Goal: Task Accomplishment & Management: Use online tool/utility

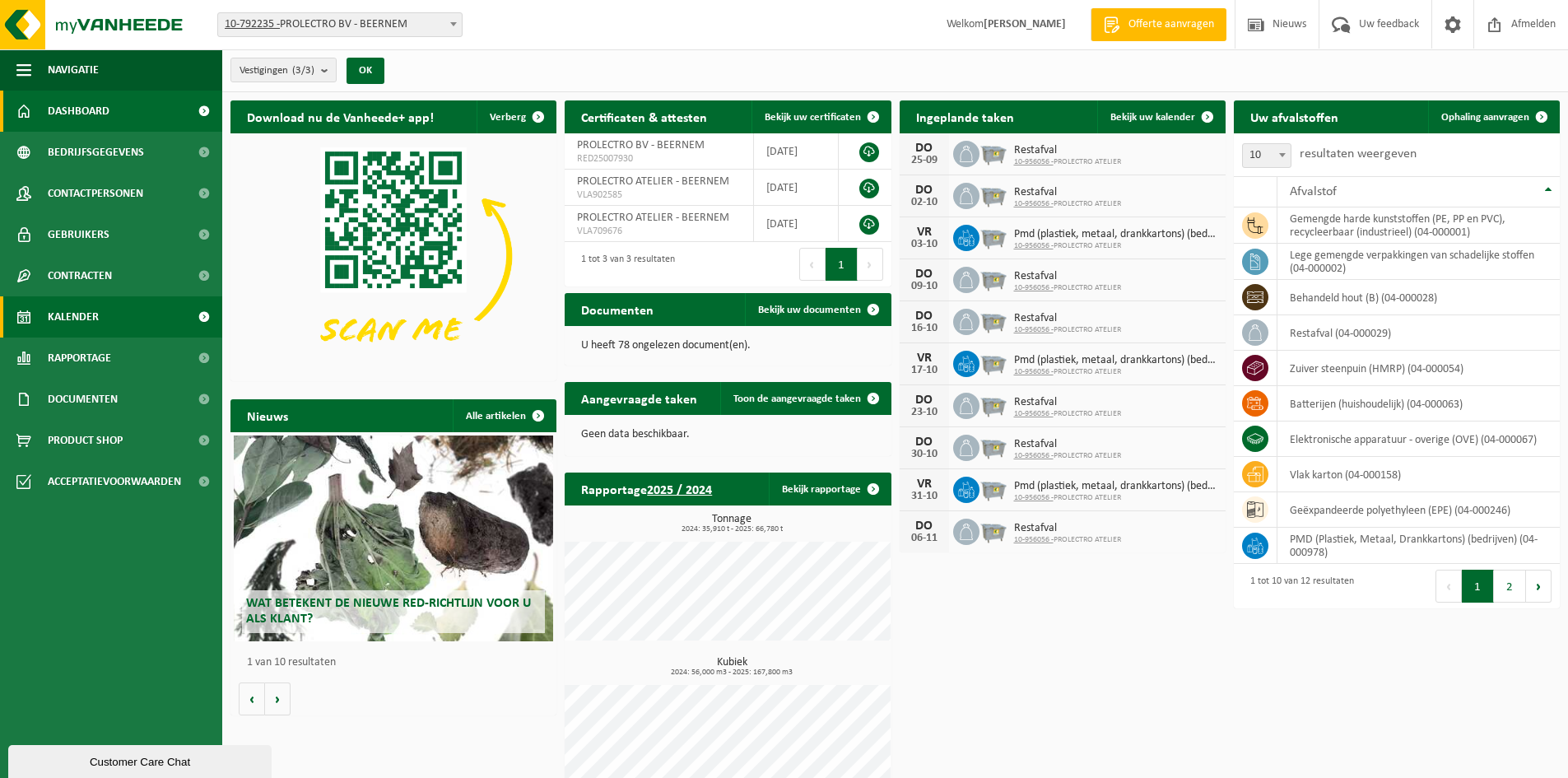
click at [98, 325] on span "Kalender" at bounding box center [73, 317] width 51 height 41
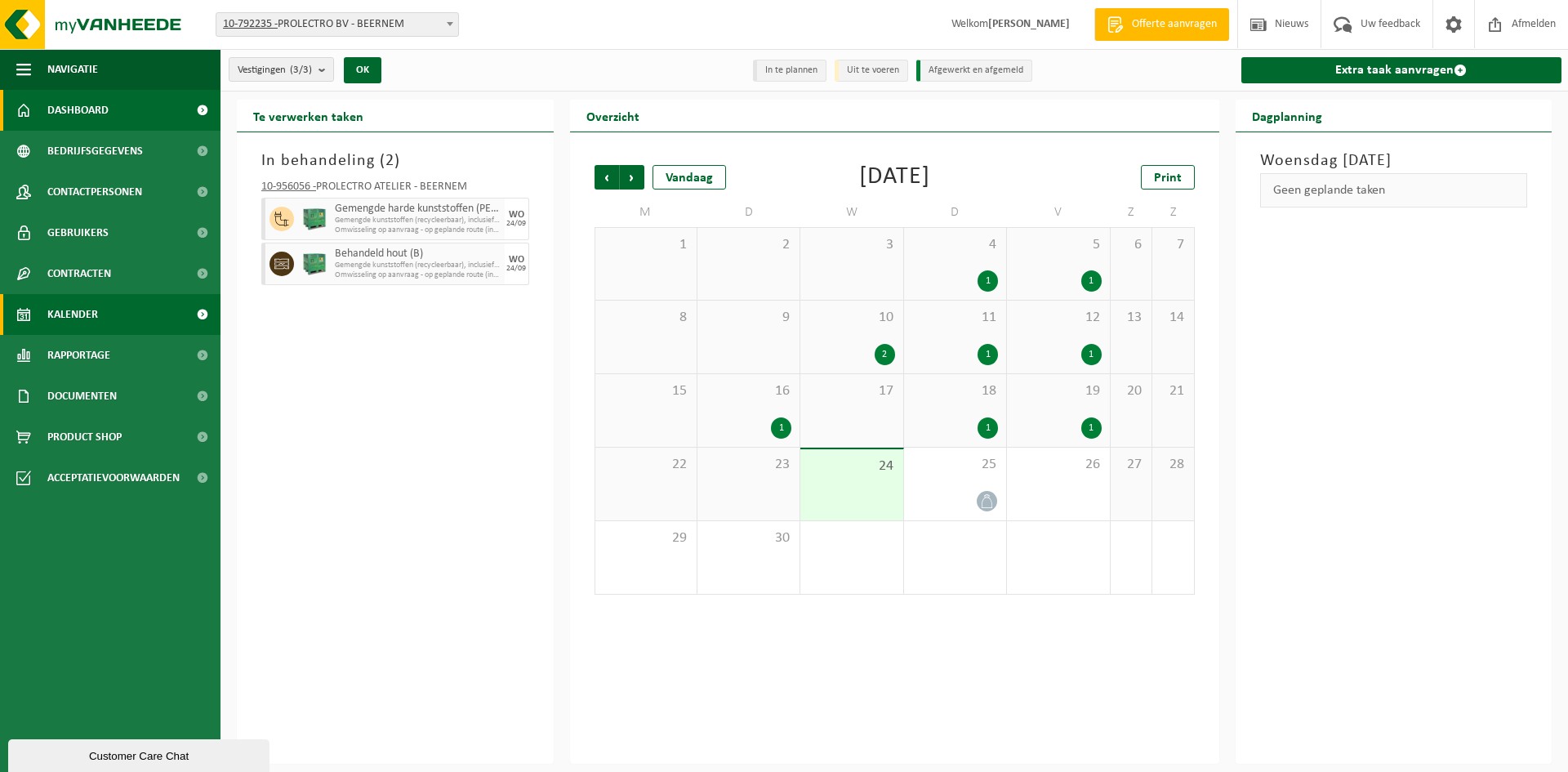
click at [82, 116] on span "Dashboard" at bounding box center [78, 110] width 61 height 41
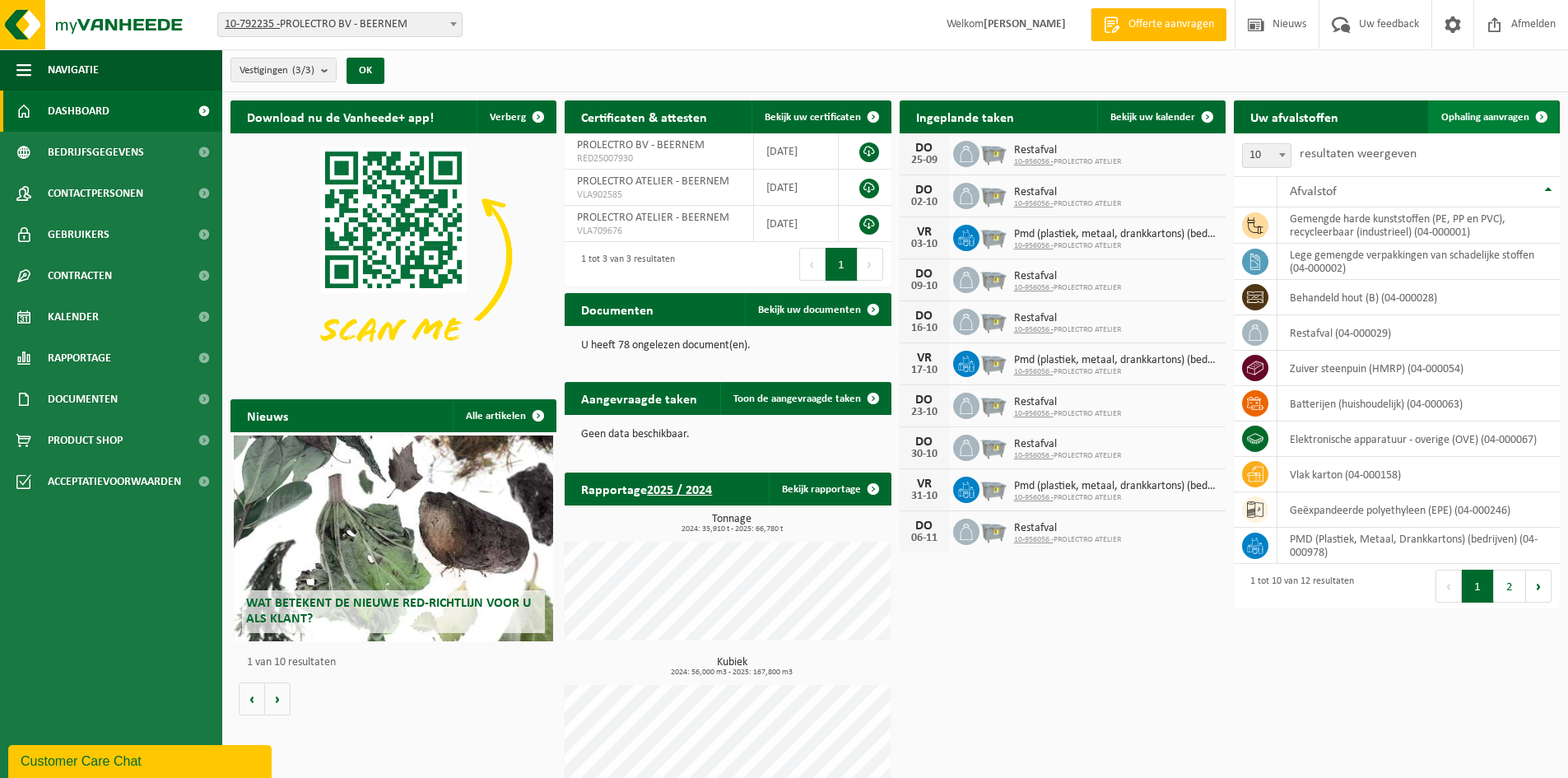
click at [1500, 123] on link "Ophaling aanvragen" at bounding box center [1493, 117] width 130 height 33
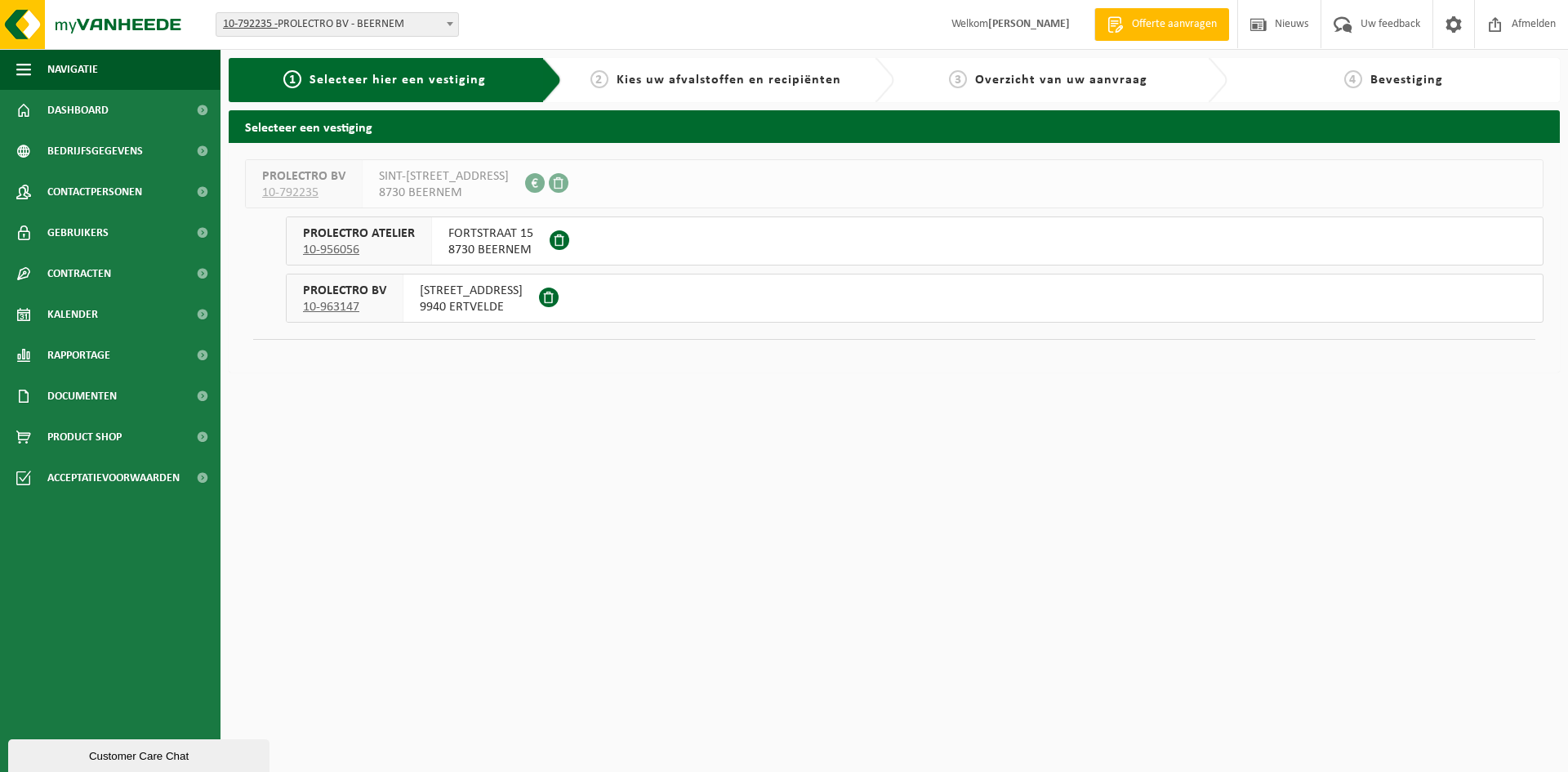
click at [460, 240] on span "FORTSTRAAT 15" at bounding box center [490, 234] width 85 height 16
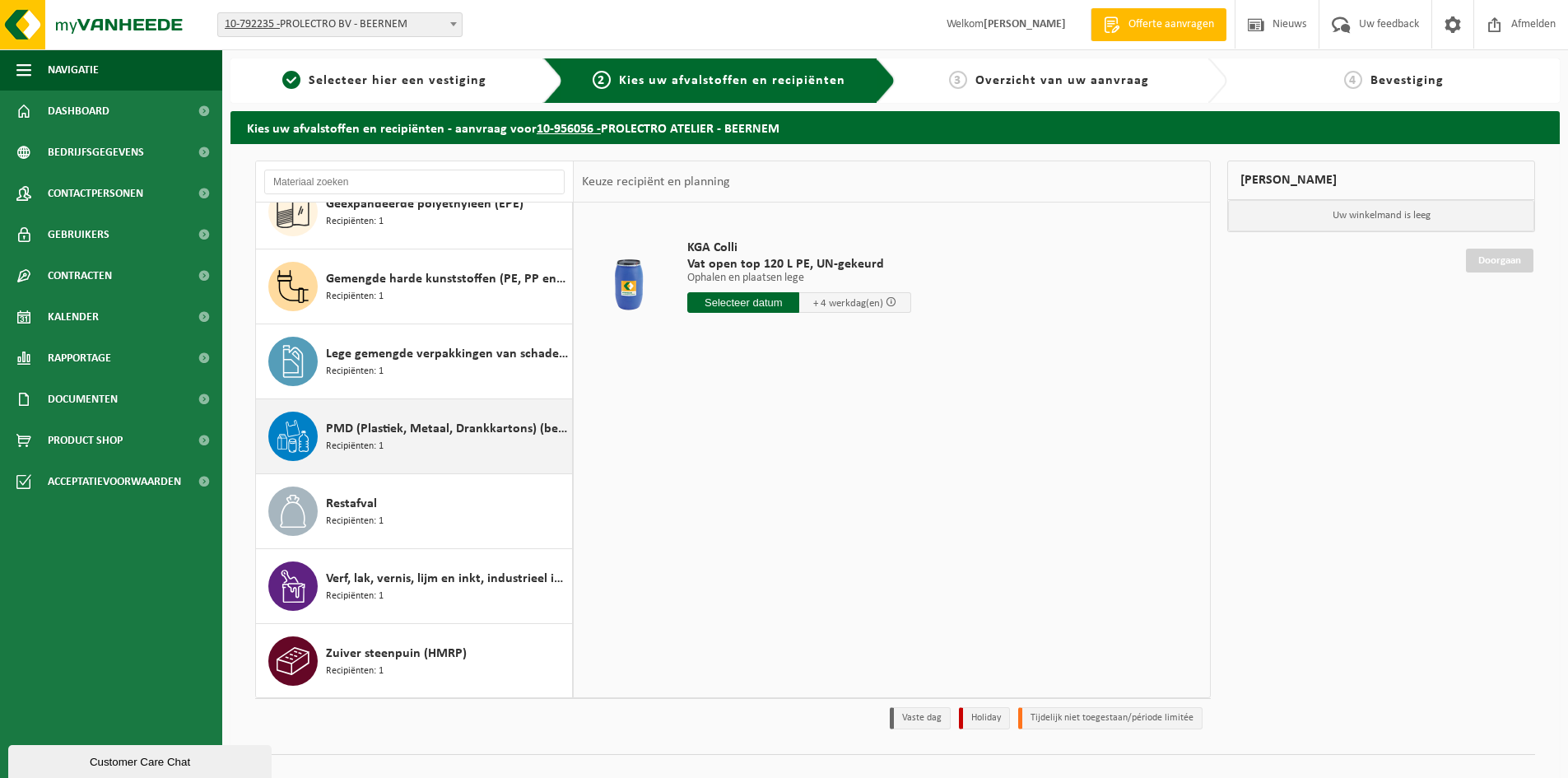
scroll to position [253, 0]
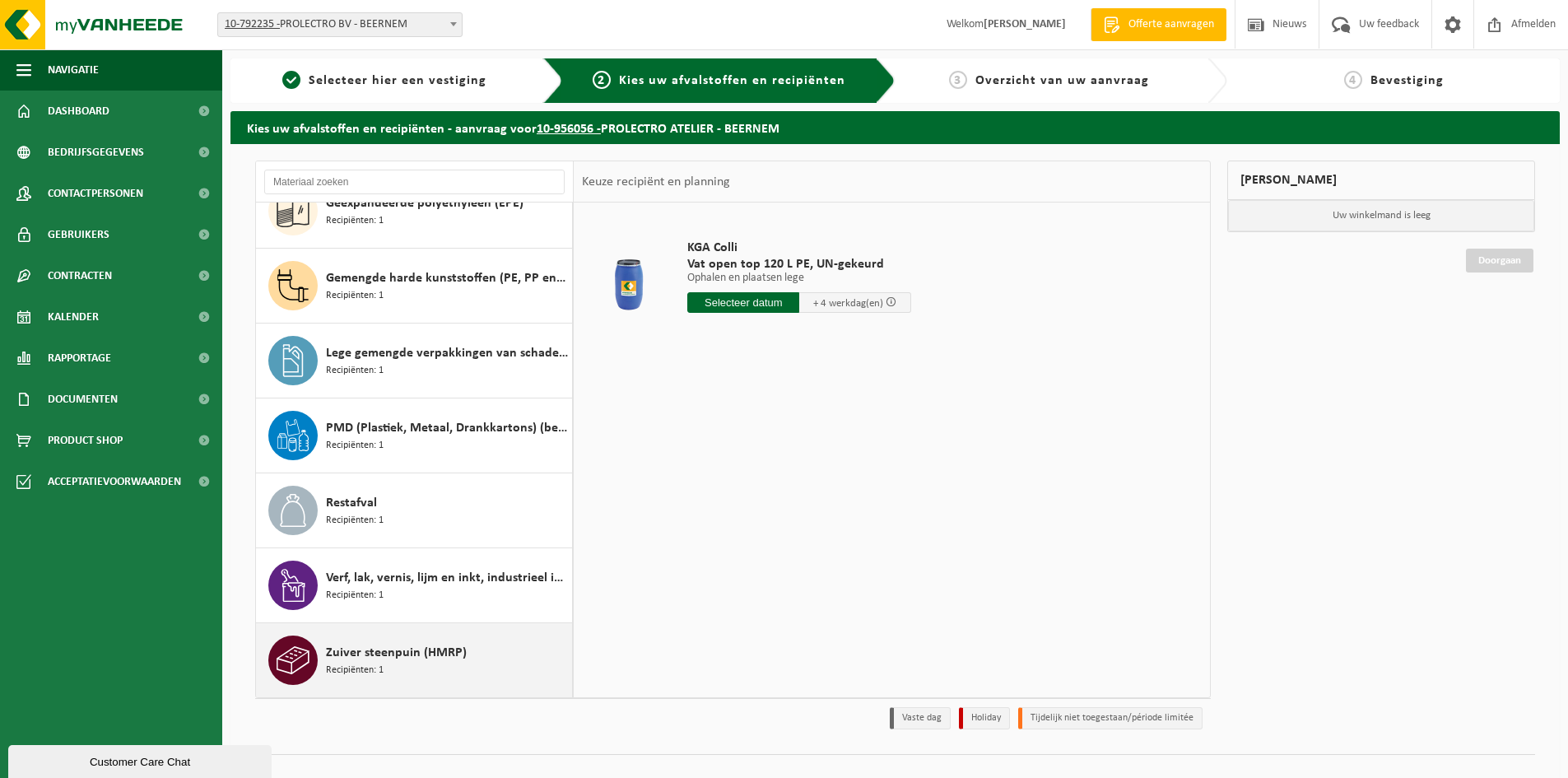
click at [406, 648] on span "Zuiver steenpuin (HMRP)" at bounding box center [396, 652] width 141 height 19
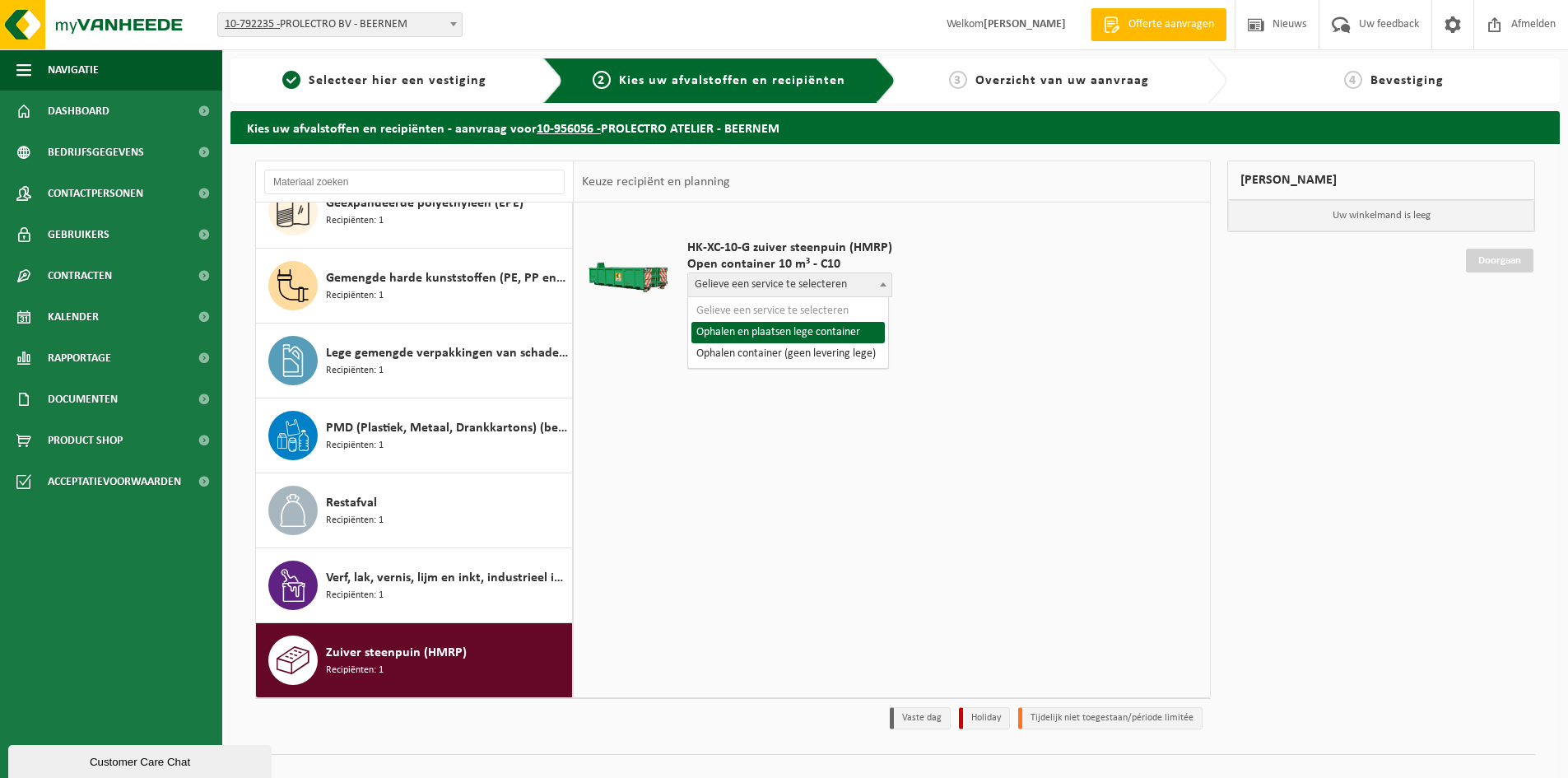
click at [810, 288] on span "Gelieve een service te selecteren" at bounding box center [789, 284] width 203 height 23
select select "P2PL-VEL-089958_HK-XC-10-GN-00_04-000054_46"
